Goal: Communication & Community: Ask a question

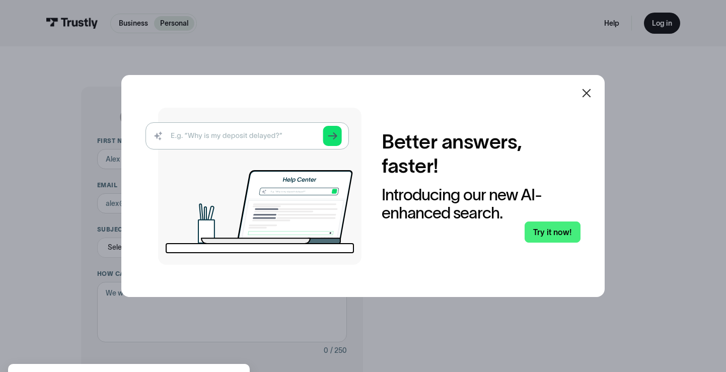
click at [587, 92] on icon at bounding box center [586, 93] width 9 height 9
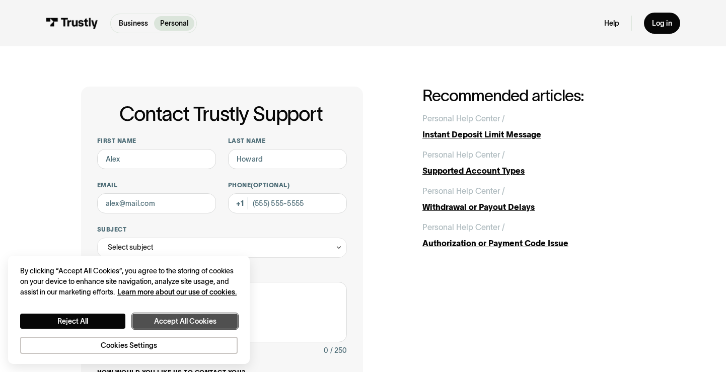
click at [167, 319] on button "Accept All Cookies" at bounding box center [184, 320] width 105 height 15
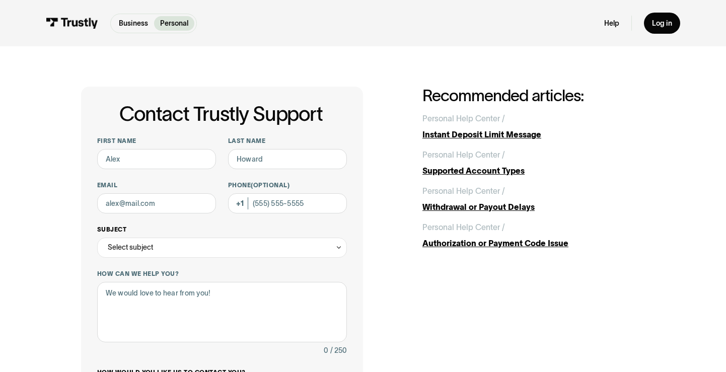
click at [161, 251] on div "Select subject" at bounding box center [222, 247] width 250 height 20
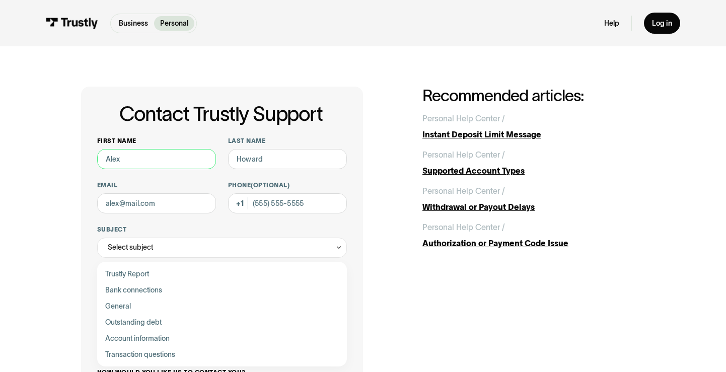
click at [148, 158] on input "First name" at bounding box center [156, 159] width 119 height 20
type input "[PERSON_NAME]"
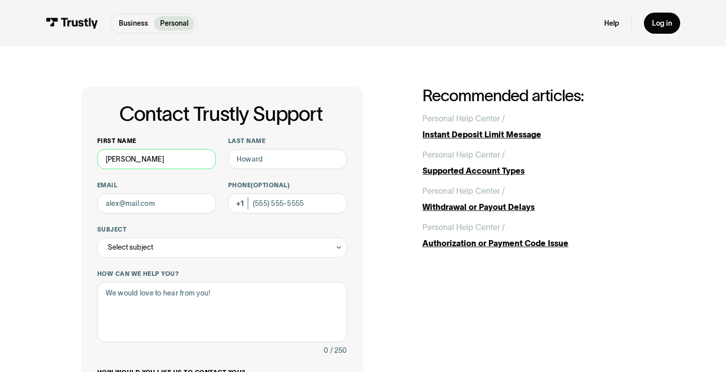
type input "[PERSON_NAME]"
type input "[EMAIL_ADDRESS][DOMAIN_NAME]"
type input "[PHONE_NUMBER]"
click at [90, 195] on div "Contact Trustly Support First name [PERSON_NAME] Last name [PERSON_NAME] [EMAIL…" at bounding box center [222, 318] width 282 height 462
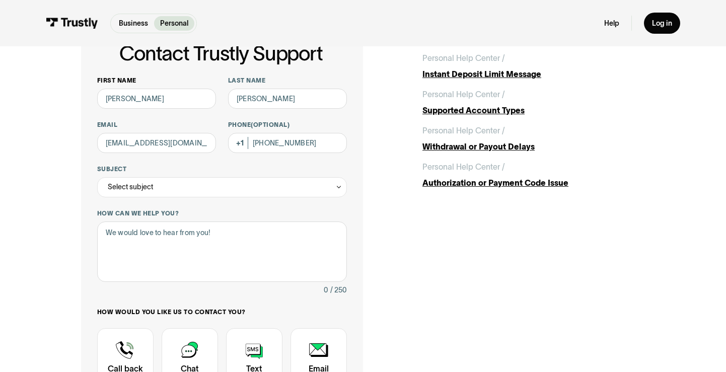
scroll to position [68, 0]
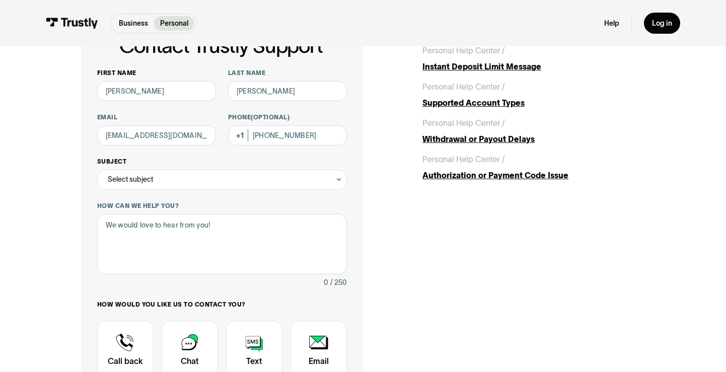
click at [151, 183] on div "Select subject" at bounding box center [130, 179] width 45 height 12
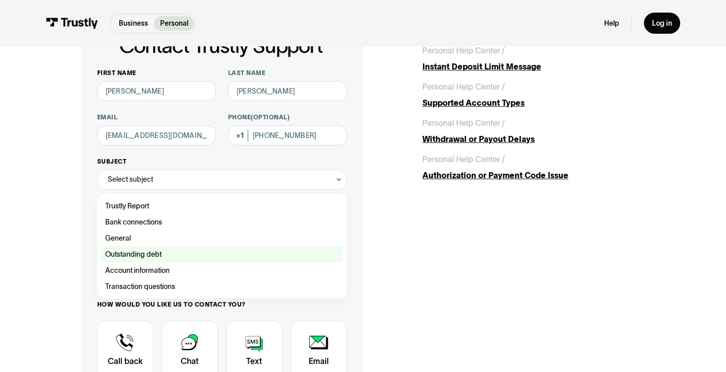
click at [148, 251] on div "Contact Trustly Support" at bounding box center [222, 254] width 242 height 16
type input "**********"
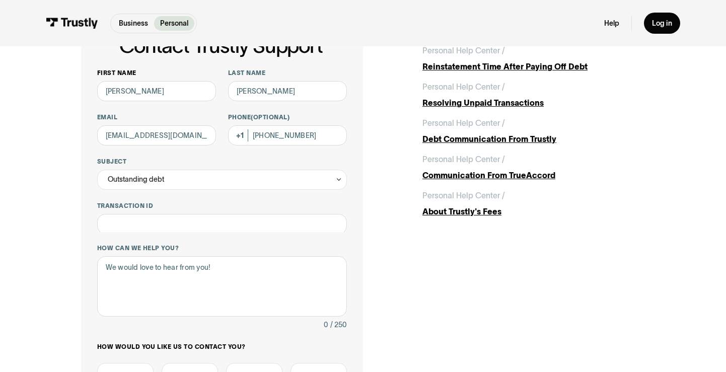
click at [66, 193] on div "**********" at bounding box center [362, 270] width 685 height 585
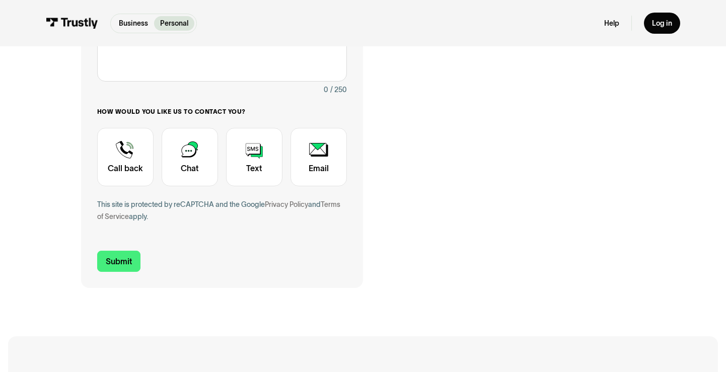
scroll to position [303, 0]
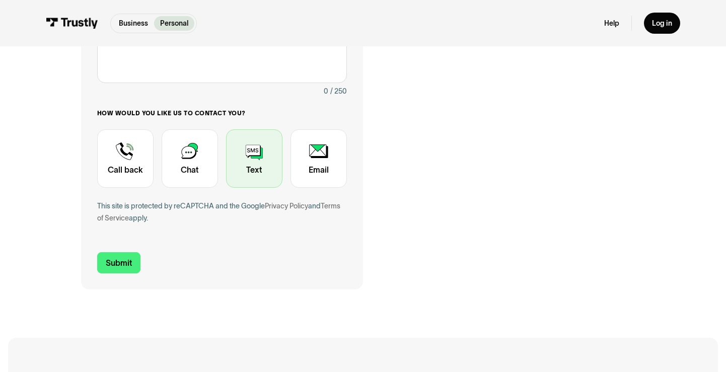
click at [259, 164] on div "Contact Trustly Support" at bounding box center [254, 158] width 56 height 58
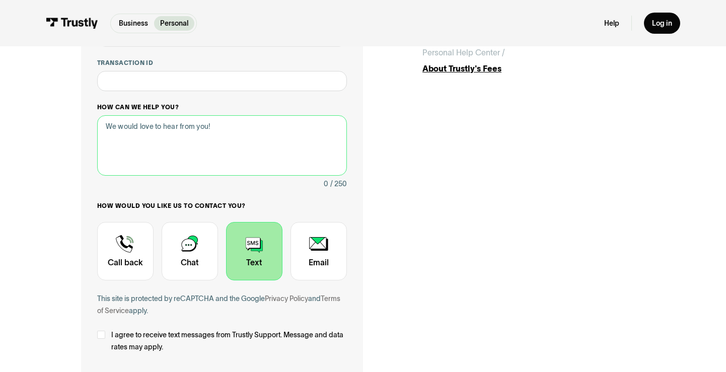
click at [181, 131] on textarea "How can we help you?" at bounding box center [222, 145] width 250 height 60
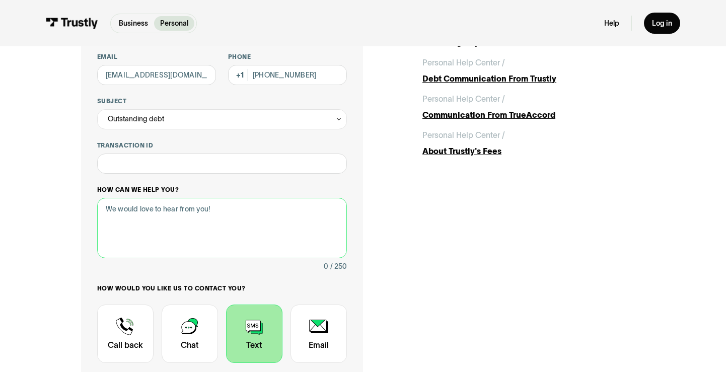
scroll to position [117, 0]
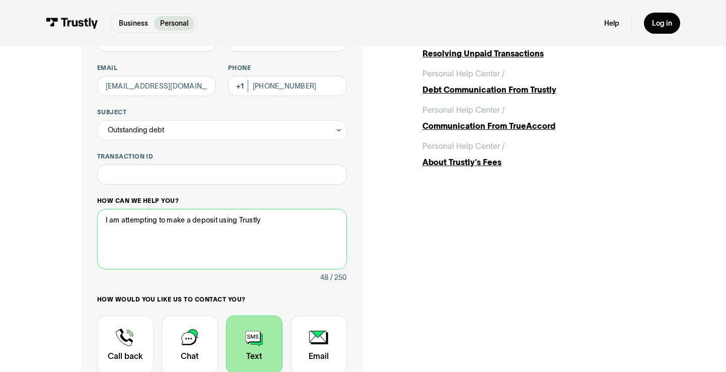
click at [219, 222] on textarea "I am attempting to make a deposit using Trustly" at bounding box center [222, 239] width 250 height 60
click at [341, 223] on textarea "I am attempting to make a deposit to BetRiver sportsbook using Trustly" at bounding box center [222, 239] width 250 height 60
paste textarea "Your deposit was declined by the payment processor because you have outstanding…"
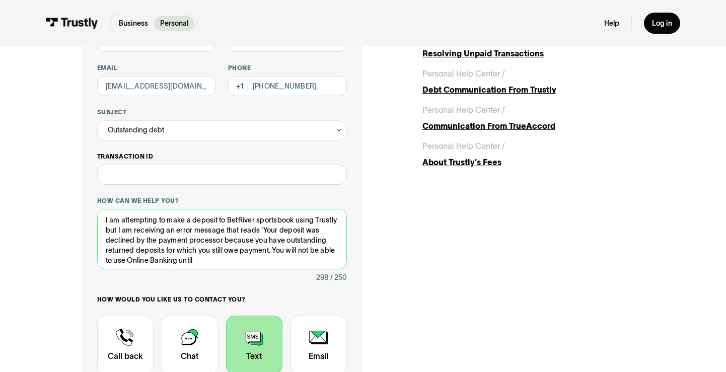
paste textarea "h"
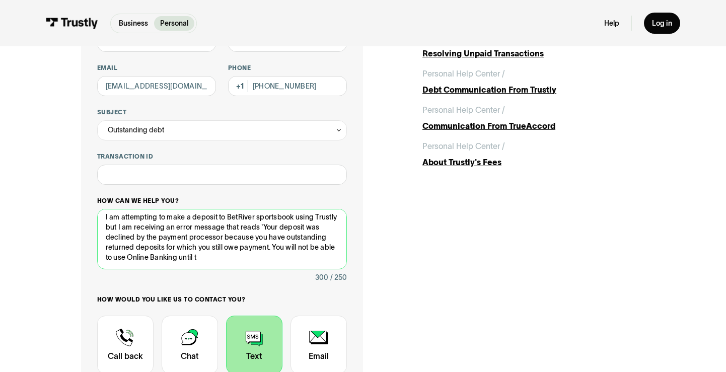
drag, startPoint x: 217, startPoint y: 259, endPoint x: 207, endPoint y: 266, distance: 11.9
click at [207, 266] on textarea "I am attempting to make a deposit to BetRiver sportsbook using Trustly but I am…" at bounding box center [222, 239] width 250 height 60
drag, startPoint x: 256, startPoint y: 239, endPoint x: 266, endPoint y: 223, distance: 19.2
click at [266, 223] on textarea "I am attempting to make a deposit to BetRiver sportsbook using Trustly but I am…" at bounding box center [222, 239] width 250 height 60
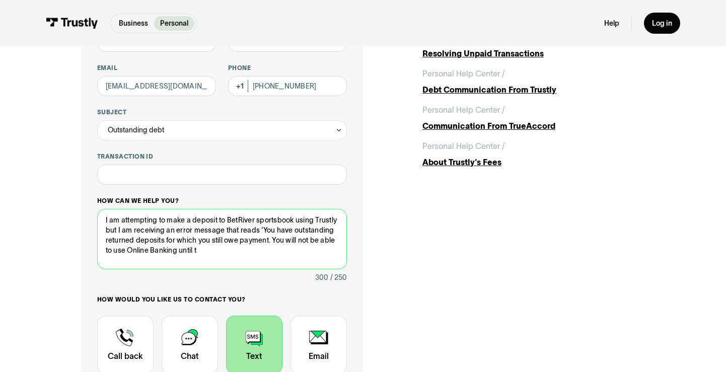
scroll to position [0, 0]
click at [236, 261] on textarea "I am attempting to make a deposit to BetRiver sportsbook using Trustly but I am…" at bounding box center [222, 239] width 250 height 60
drag, startPoint x: 222, startPoint y: 252, endPoint x: 271, endPoint y: 241, distance: 49.7
click at [271, 241] on textarea "I am attempting to make a deposit to BetRiver sportsbook using Trustly but I am…" at bounding box center [222, 239] width 250 height 60
drag, startPoint x: 282, startPoint y: 253, endPoint x: 151, endPoint y: 248, distance: 130.9
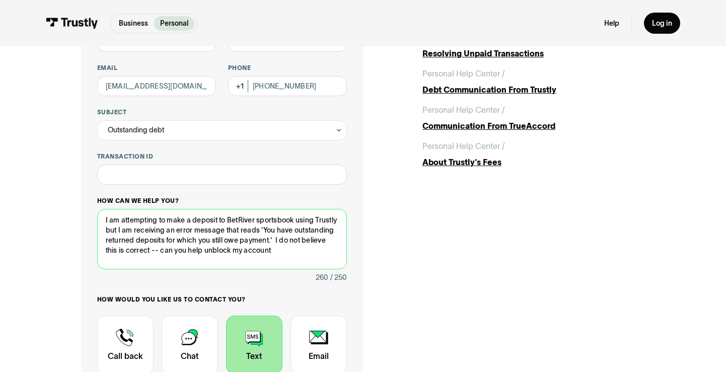
click at [151, 248] on textarea "I am attempting to make a deposit to BetRiver sportsbook using Trustly but I am…" at bounding box center [222, 239] width 250 height 60
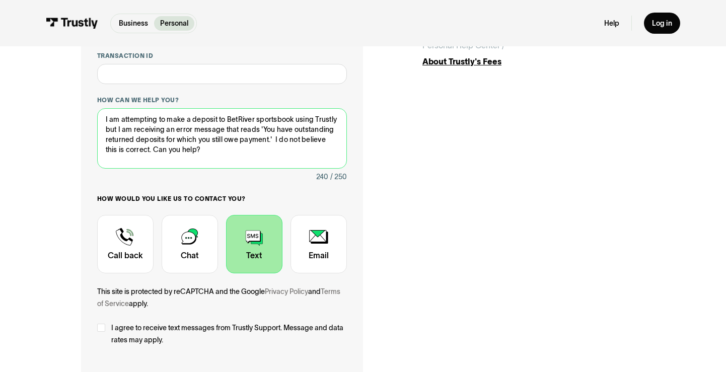
scroll to position [220, 0]
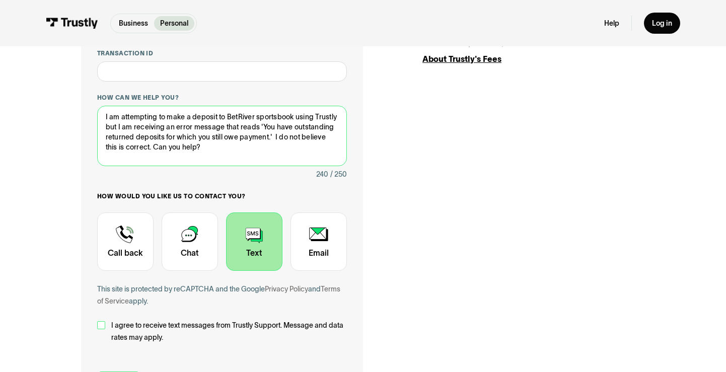
type textarea "I am attempting to make a deposit to BetRiver sportsbook using Trustly but I am…"
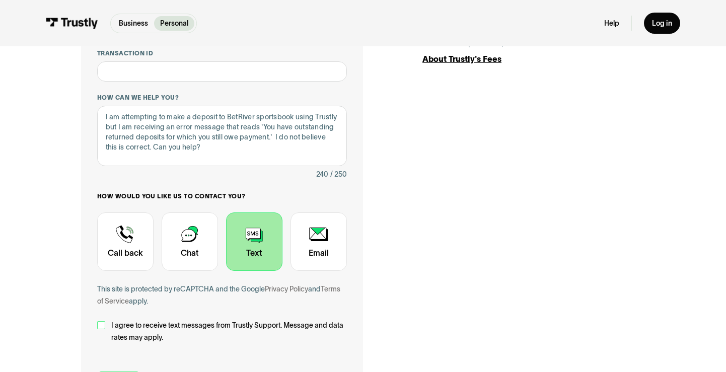
click at [104, 325] on div "Contact Trustly Support" at bounding box center [101, 325] width 8 height 8
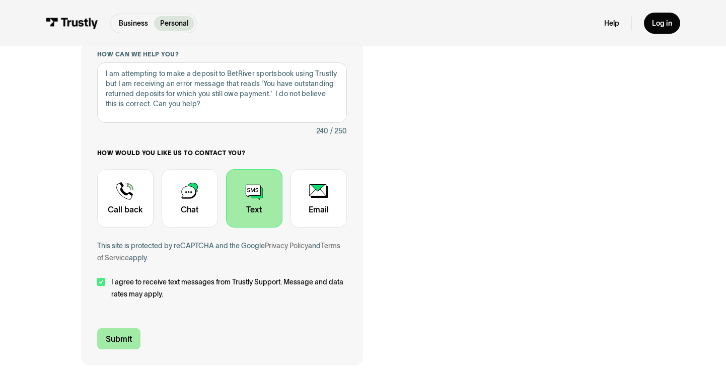
click at [102, 337] on input "Submit" at bounding box center [118, 338] width 43 height 21
type input "[PHONE_NUMBER]"
